Goal: Task Accomplishment & Management: Complete application form

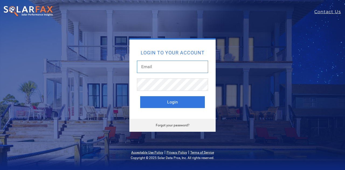
click at [155, 68] on input "text" at bounding box center [172, 67] width 71 height 12
click at [170, 65] on input "text" at bounding box center [172, 67] width 71 height 12
type input "[EMAIL_ADDRESS][DOMAIN_NAME]"
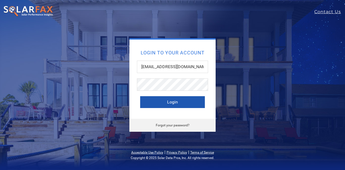
click at [170, 101] on button "Login" at bounding box center [172, 102] width 65 height 12
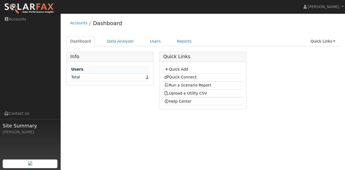
click at [147, 78] on link "2" at bounding box center [147, 77] width 2 height 4
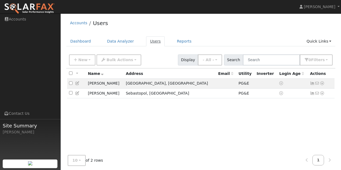
click at [148, 41] on link "Users" at bounding box center [155, 41] width 19 height 10
click at [76, 58] on button "New" at bounding box center [82, 59] width 27 height 11
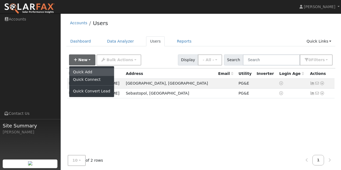
click at [82, 72] on link "Quick Add" at bounding box center [91, 72] width 45 height 8
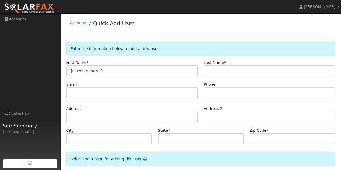
type input "[PERSON_NAME]"
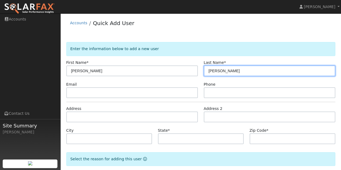
type input "[PERSON_NAME]"
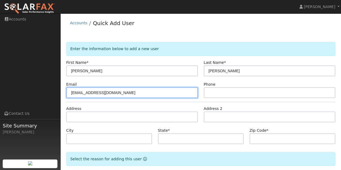
type input "[EMAIL_ADDRESS][DOMAIN_NAME]"
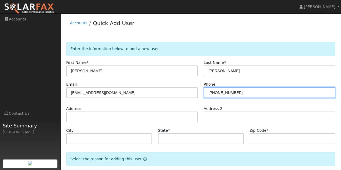
type input "[PHONE_NUMBER]"
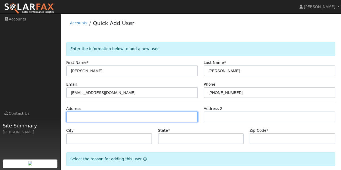
click at [83, 114] on input "text" at bounding box center [132, 117] width 132 height 11
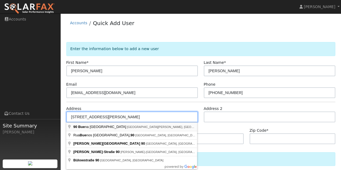
type input "[STREET_ADDRESS]"
type input "[GEOGRAPHIC_DATA][PERSON_NAME]"
type input "CA"
type input "94956"
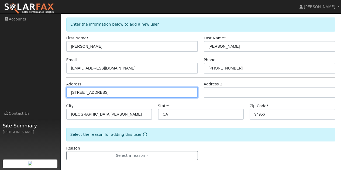
scroll to position [28, 0]
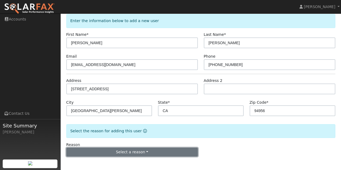
click at [159, 152] on button "Select a reason" at bounding box center [132, 152] width 132 height 9
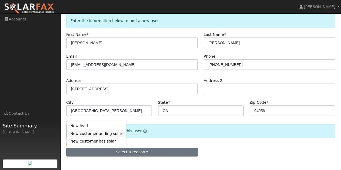
click at [99, 133] on link "New customer adding solar" at bounding box center [97, 134] width 60 height 8
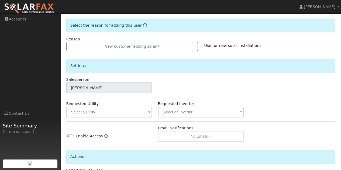
scroll to position [136, 0]
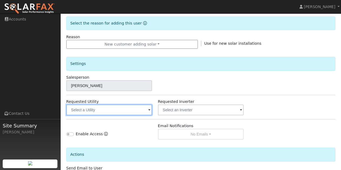
click at [139, 110] on input "text" at bounding box center [109, 110] width 86 height 11
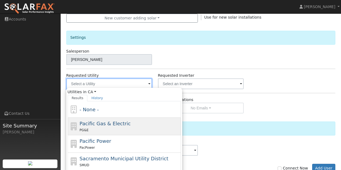
scroll to position [163, 0]
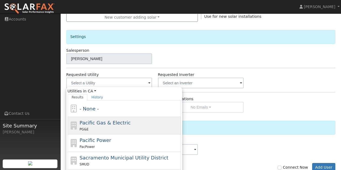
click at [96, 126] on span "Pacific Gas & Electric" at bounding box center [105, 123] width 51 height 6
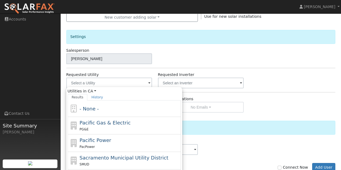
type input "Pacific Gas & Electric"
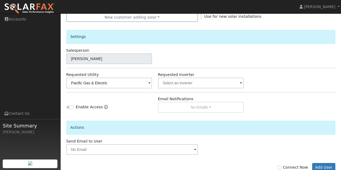
click at [112, 124] on div "Actions" at bounding box center [200, 128] width 269 height 14
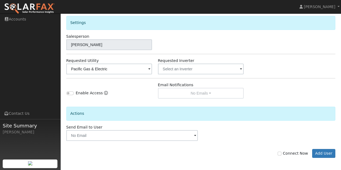
scroll to position [178, 0]
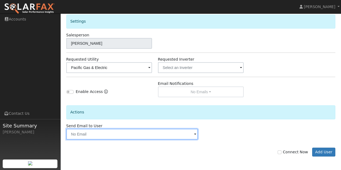
click at [146, 134] on input "text" at bounding box center [132, 134] width 132 height 11
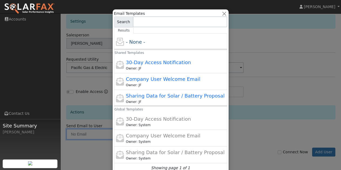
click at [261, 116] on div at bounding box center [170, 85] width 341 height 170
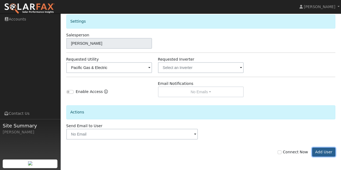
click at [321, 152] on button "Add User" at bounding box center [323, 152] width 23 height 9
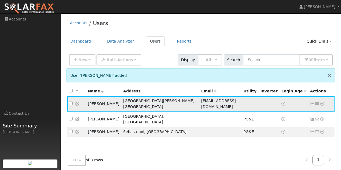
click at [201, 102] on span "jl_archibald@yahoo.com" at bounding box center [218, 104] width 35 height 10
click at [201, 101] on span "jl_archibald@yahoo.com" at bounding box center [218, 104] width 35 height 10
click at [147, 101] on td "Point Reyes Station, CA" at bounding box center [160, 103] width 78 height 15
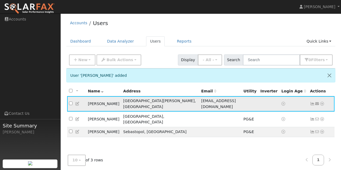
click at [322, 102] on icon at bounding box center [322, 104] width 5 height 4
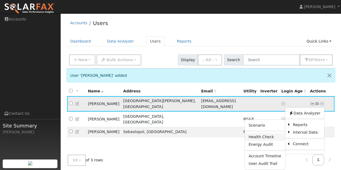
click at [259, 134] on link "Health Check" at bounding box center [265, 137] width 40 height 8
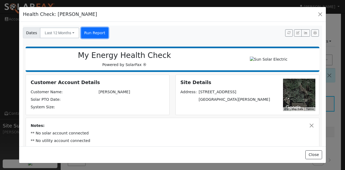
click at [93, 32] on button "Run Report" at bounding box center [94, 32] width 27 height 11
click at [311, 31] on button "button" at bounding box center [315, 33] width 8 height 8
click at [322, 15] on button "button" at bounding box center [320, 15] width 8 height 8
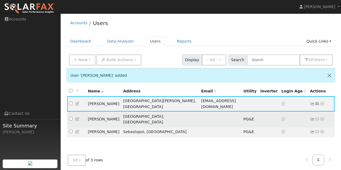
click at [98, 113] on td "Anastasia Fiandaca" at bounding box center [103, 119] width 35 height 15
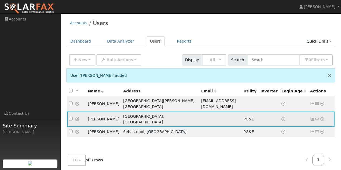
click at [103, 112] on td "Anastasia Fiandaca" at bounding box center [103, 119] width 35 height 15
click at [102, 112] on td "Anastasia Fiandaca" at bounding box center [103, 119] width 35 height 15
click at [71, 117] on input "checkbox" at bounding box center [71, 119] width 4 height 4
checkbox input "true"
click at [103, 113] on td "Anastasia Fiandaca" at bounding box center [103, 119] width 35 height 15
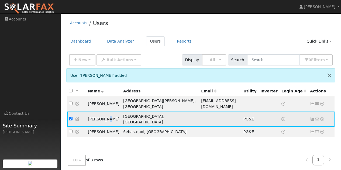
click at [103, 113] on td "Anastasia Fiandaca" at bounding box center [103, 119] width 35 height 15
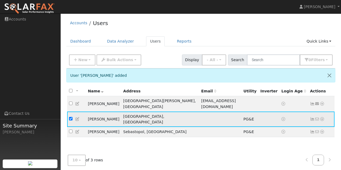
click at [144, 112] on td "San Rafael, CA" at bounding box center [160, 119] width 78 height 15
click at [321, 117] on icon at bounding box center [322, 119] width 5 height 4
click at [306, 125] on link "Data Analyzer" at bounding box center [304, 129] width 39 height 8
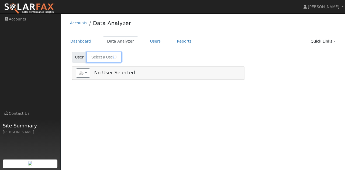
type input "[PERSON_NAME]"
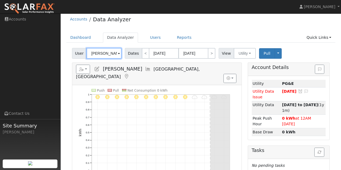
scroll to position [3, 0]
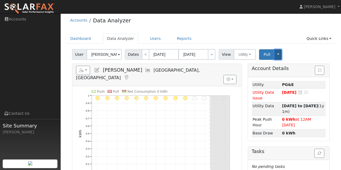
click at [275, 54] on button "Toggle Dropdown" at bounding box center [278, 54] width 7 height 11
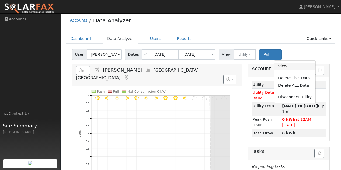
click at [282, 66] on link "View" at bounding box center [294, 67] width 41 height 8
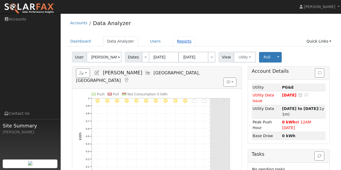
click at [176, 40] on link "Reports" at bounding box center [184, 41] width 23 height 10
